Goal: Navigation & Orientation: Find specific page/section

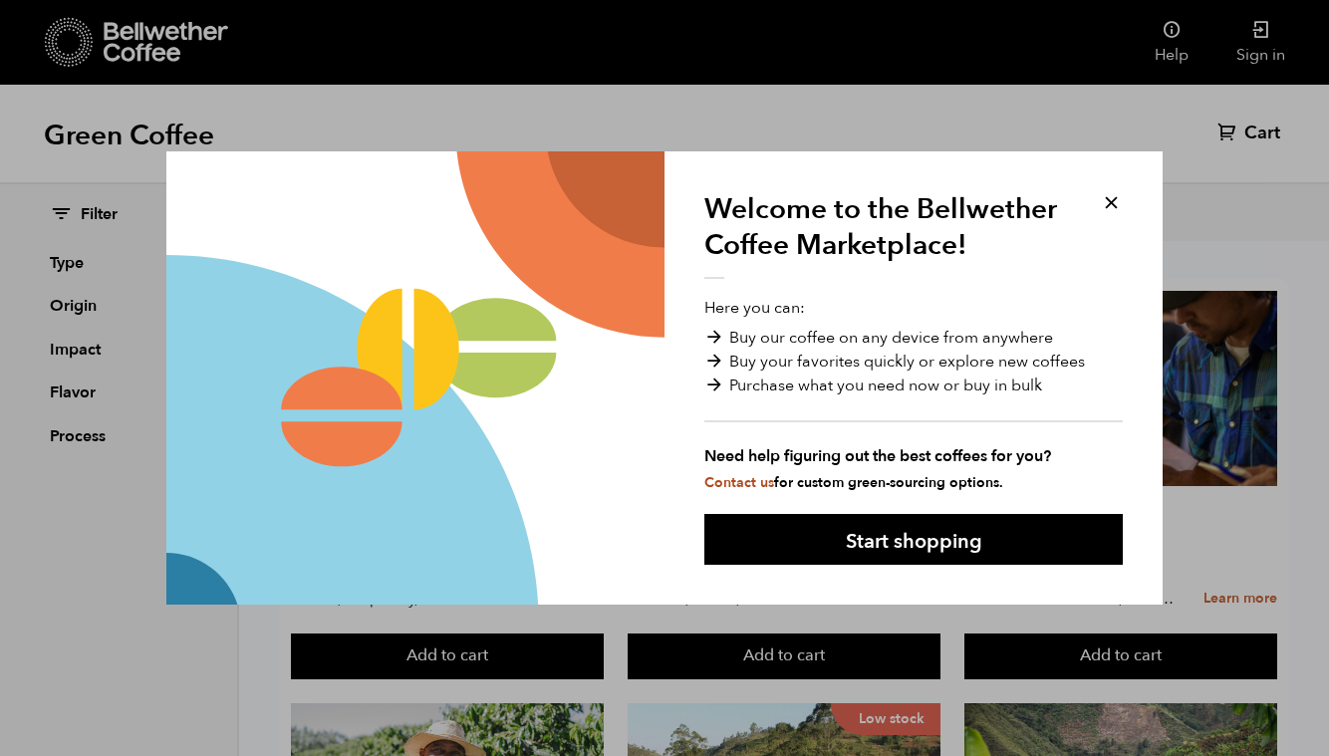
click at [1108, 200] on button at bounding box center [1111, 202] width 23 height 23
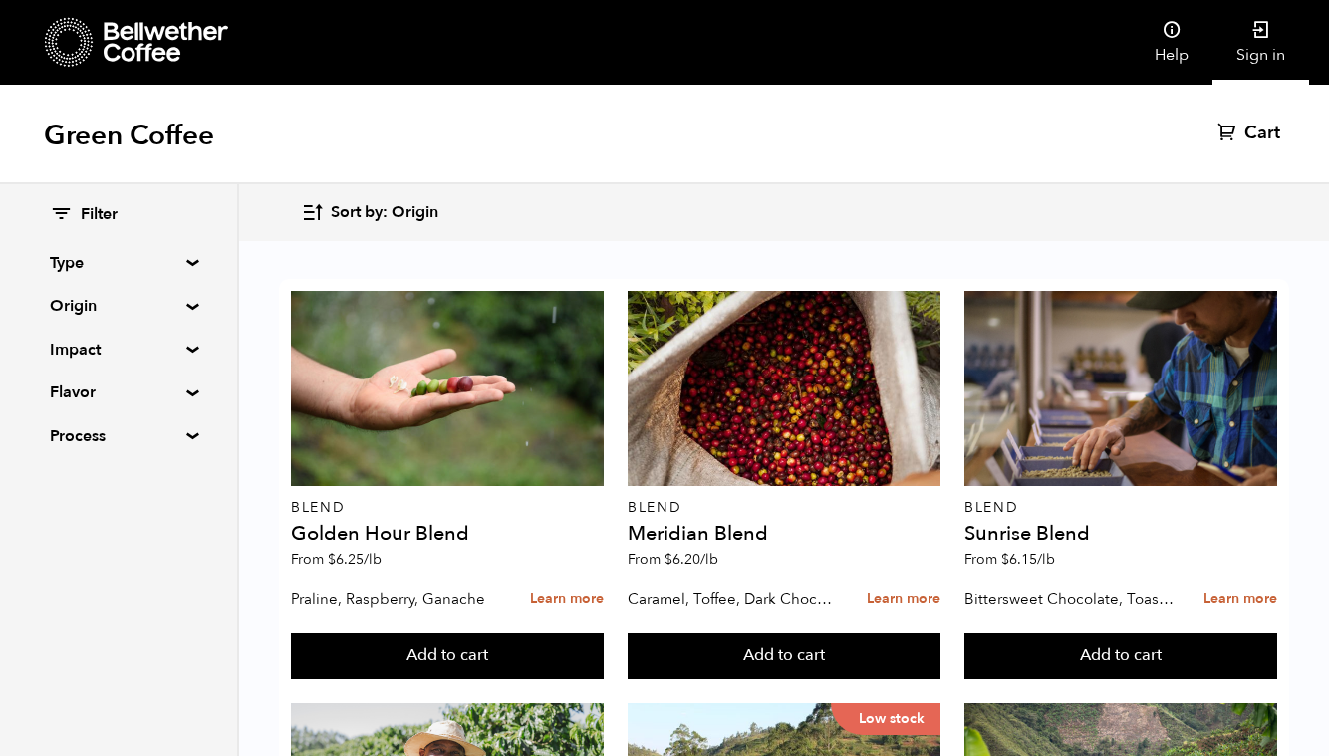
click at [1265, 31] on icon at bounding box center [1262, 30] width 20 height 20
click at [1264, 32] on icon at bounding box center [1262, 30] width 20 height 20
click at [1258, 32] on icon at bounding box center [1262, 30] width 20 height 20
click at [1261, 30] on icon at bounding box center [1262, 30] width 20 height 20
